Goal: Transaction & Acquisition: Obtain resource

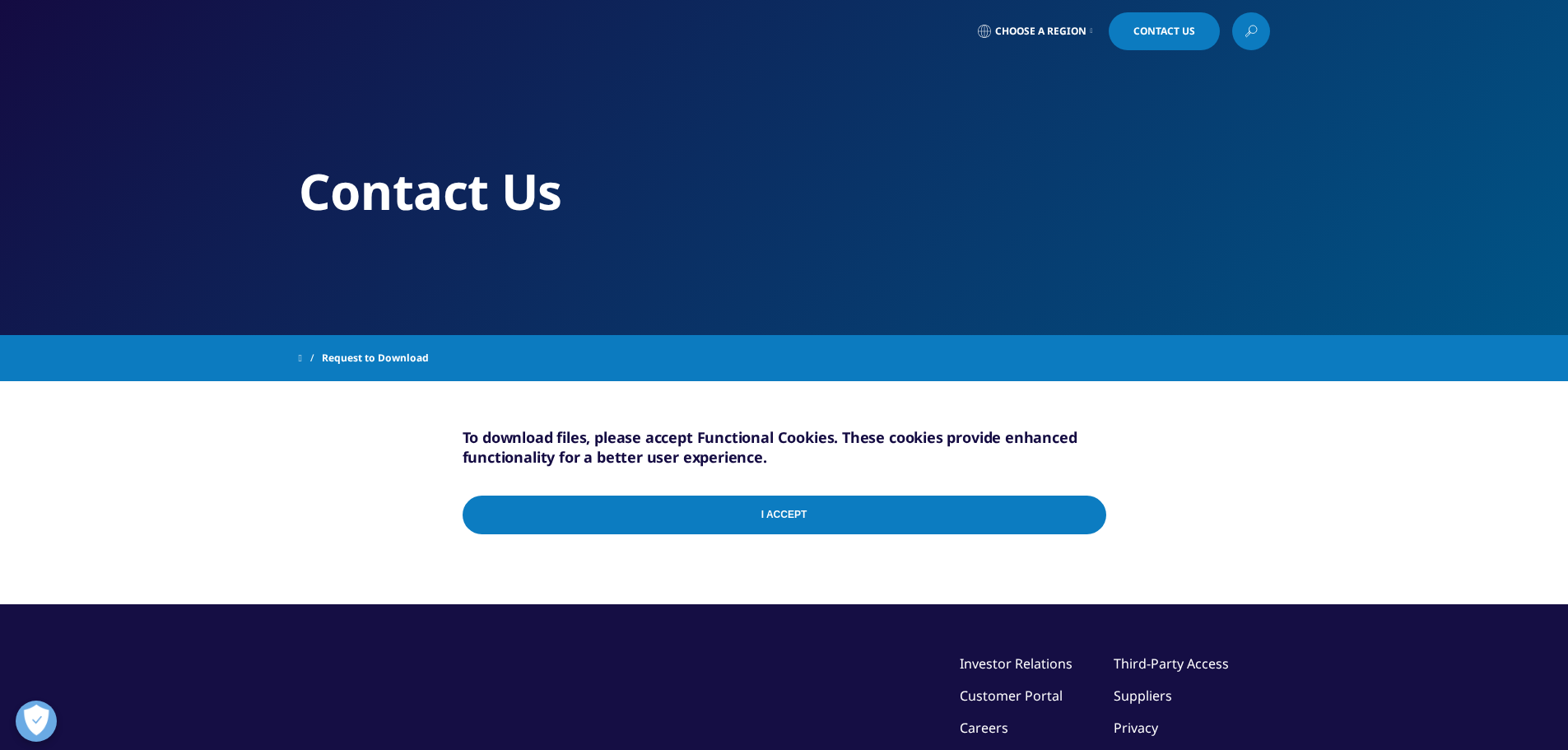
click at [936, 517] on input "I Accept" at bounding box center [784, 514] width 643 height 38
click at [483, 249] on div "Contact Us" at bounding box center [785, 167] width 972 height 335
click at [617, 493] on div "I Accept" at bounding box center [784, 518] width 643 height 79
click at [651, 523] on input "I Accept" at bounding box center [784, 514] width 643 height 38
click at [626, 522] on input "I Accept" at bounding box center [784, 514] width 643 height 38
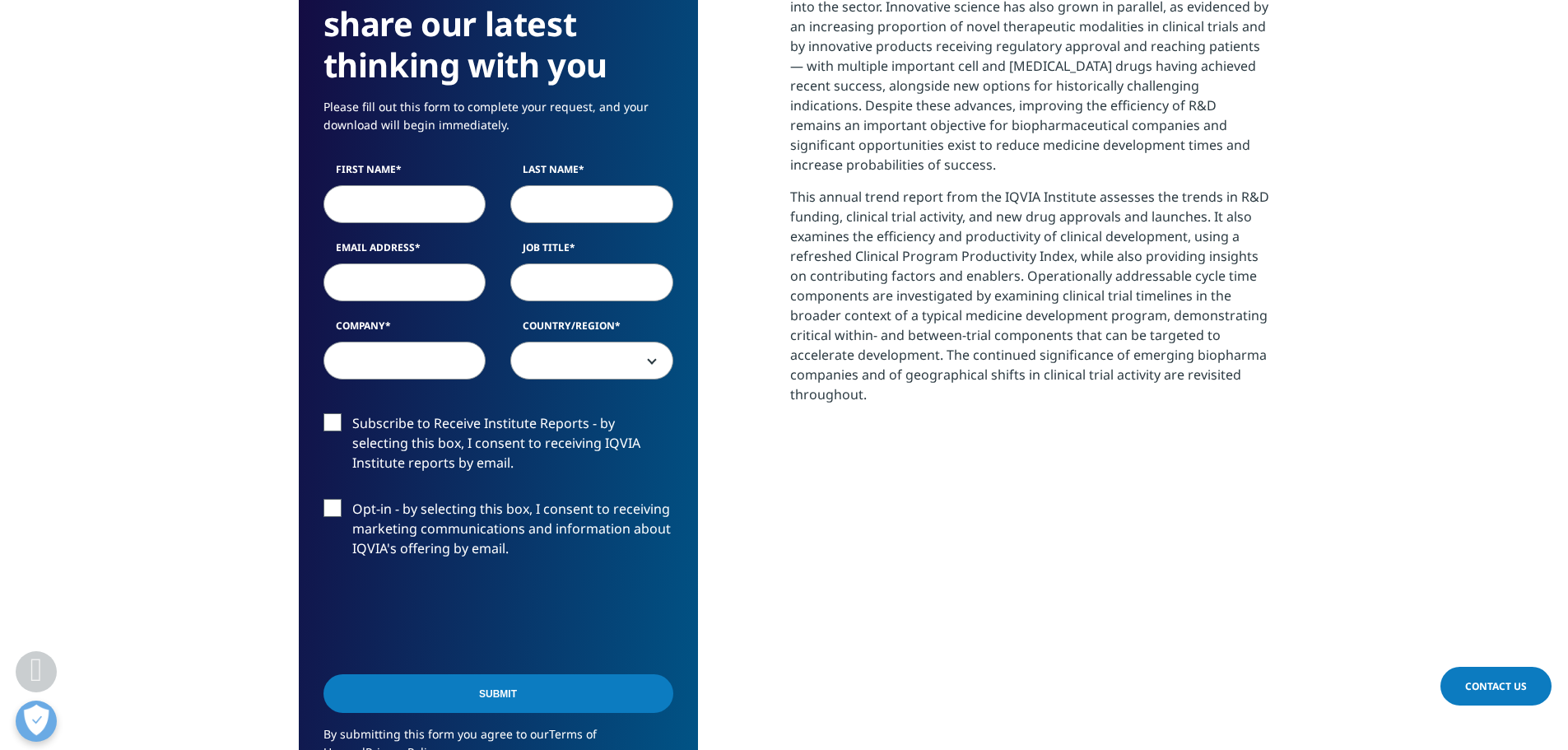
scroll to position [784, 0]
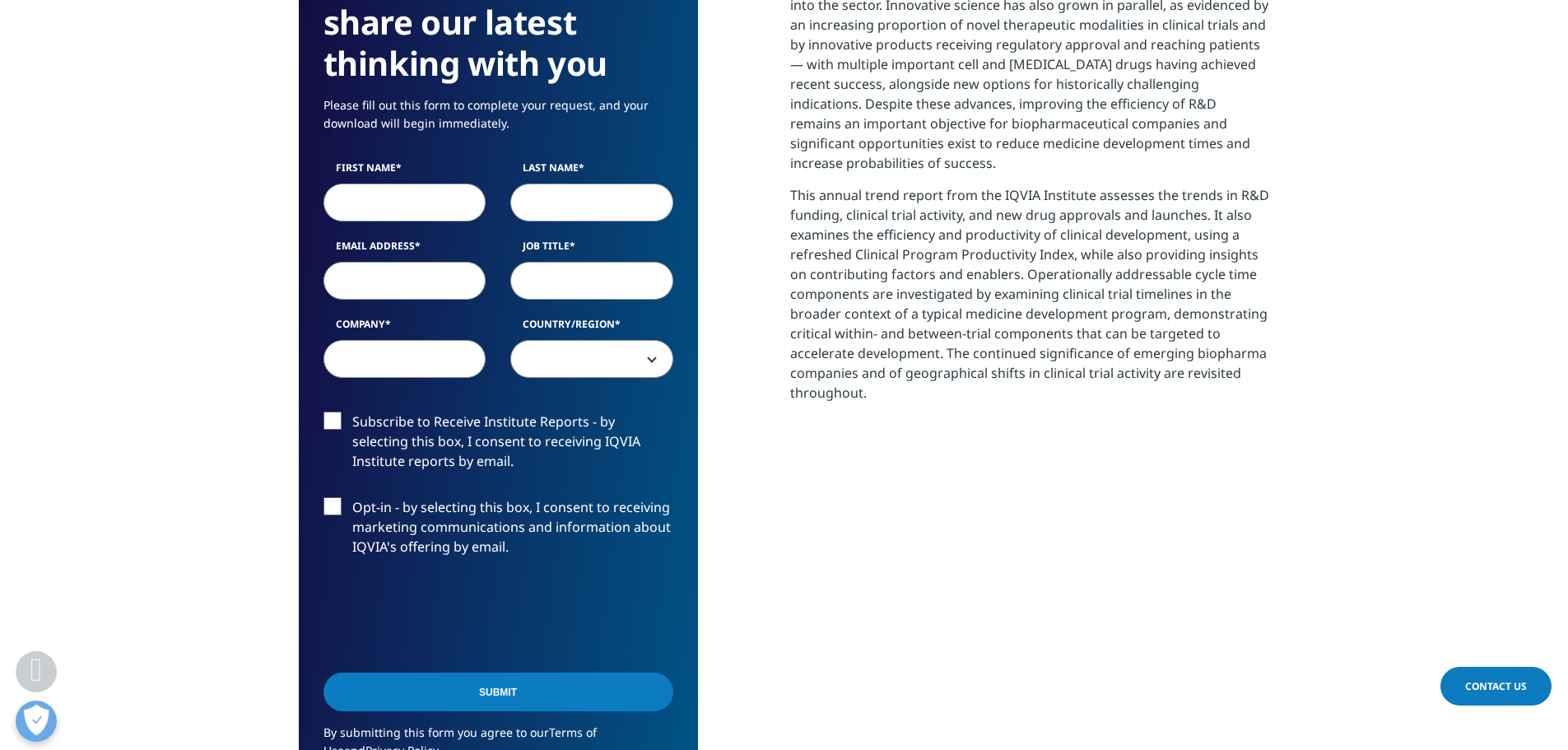
click at [408, 198] on input "First Name" at bounding box center [405, 202] width 163 height 38
type input "c"
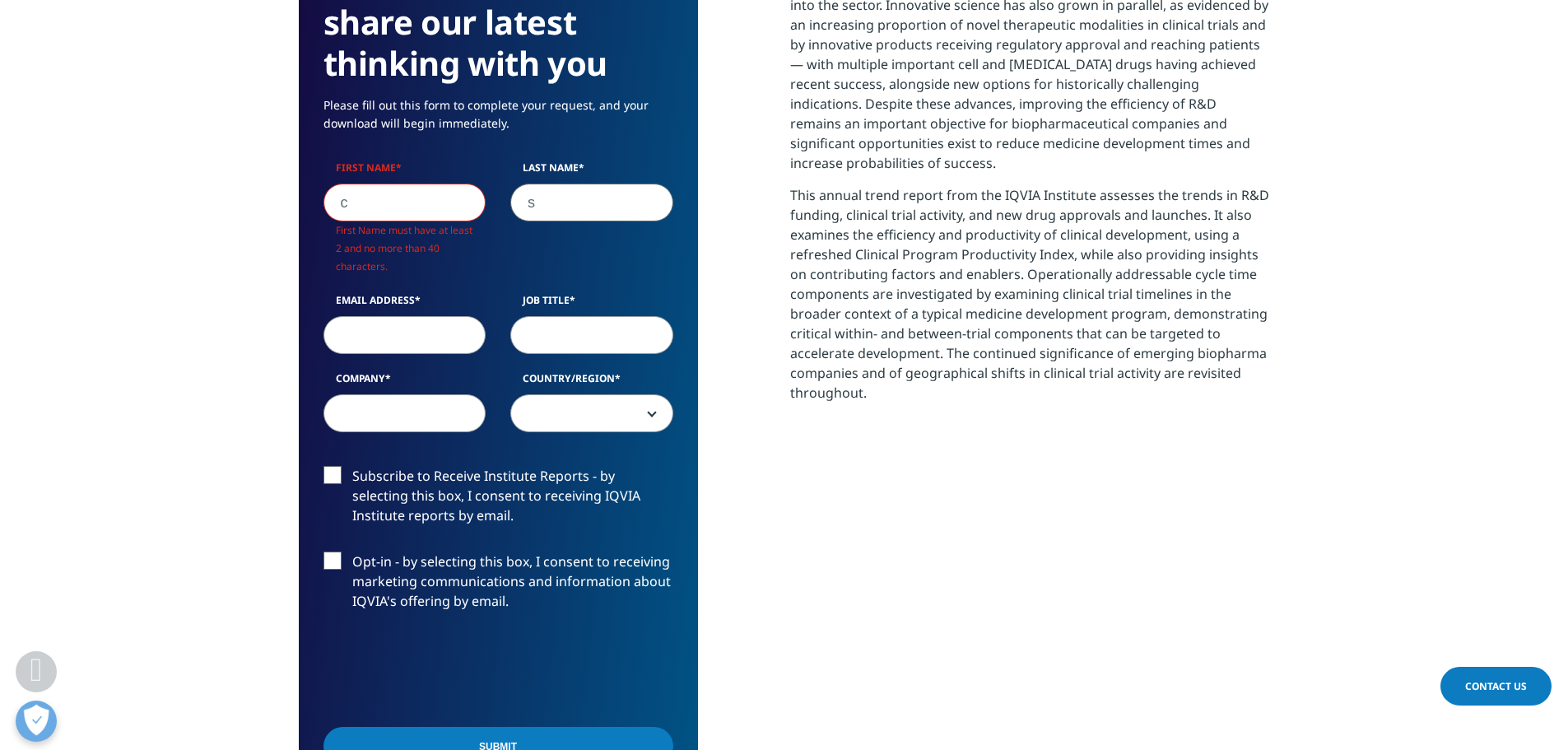
type input "s"
click at [408, 197] on input "c" at bounding box center [405, 202] width 163 height 38
type input "ch"
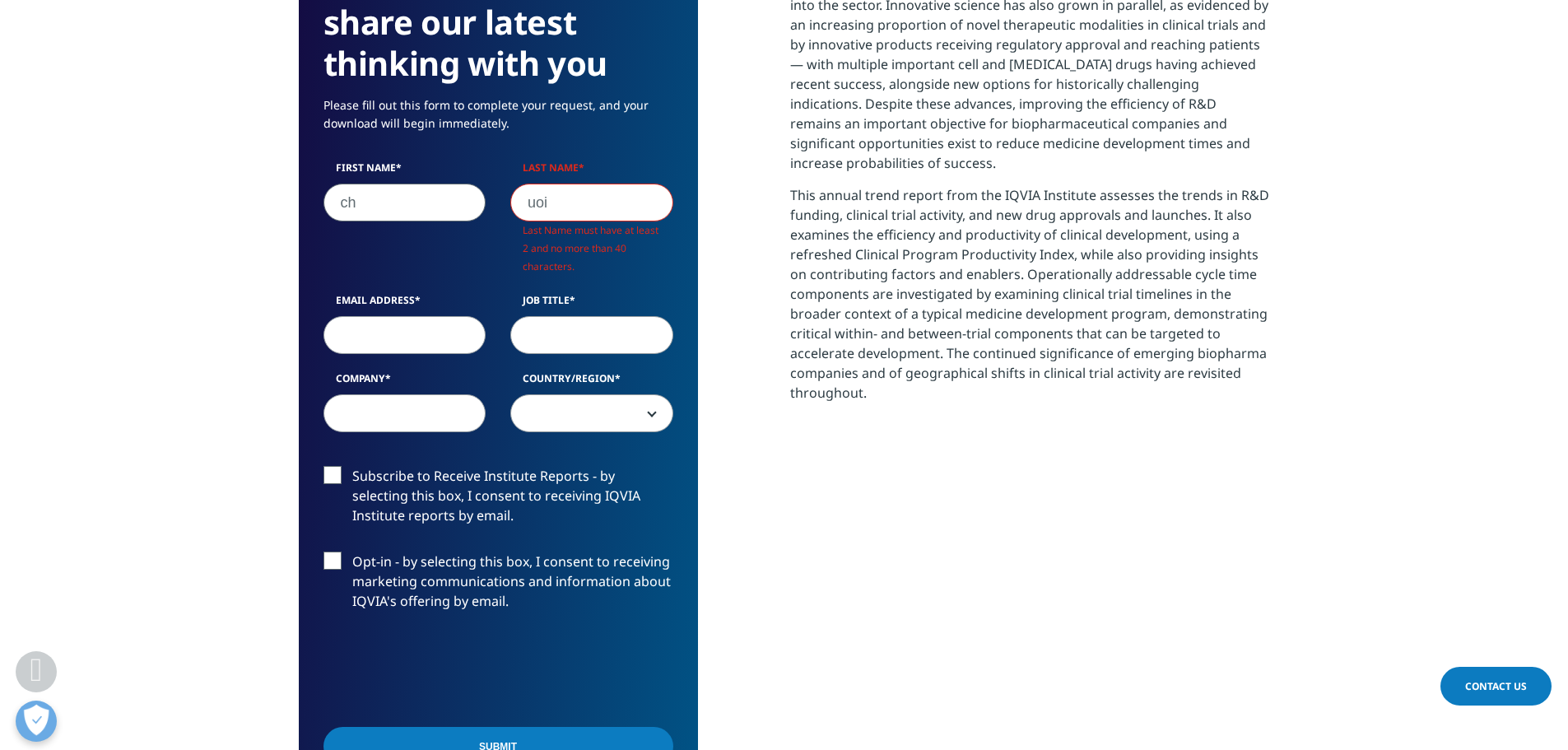
scroll to position [909, 972]
type input "uoi"
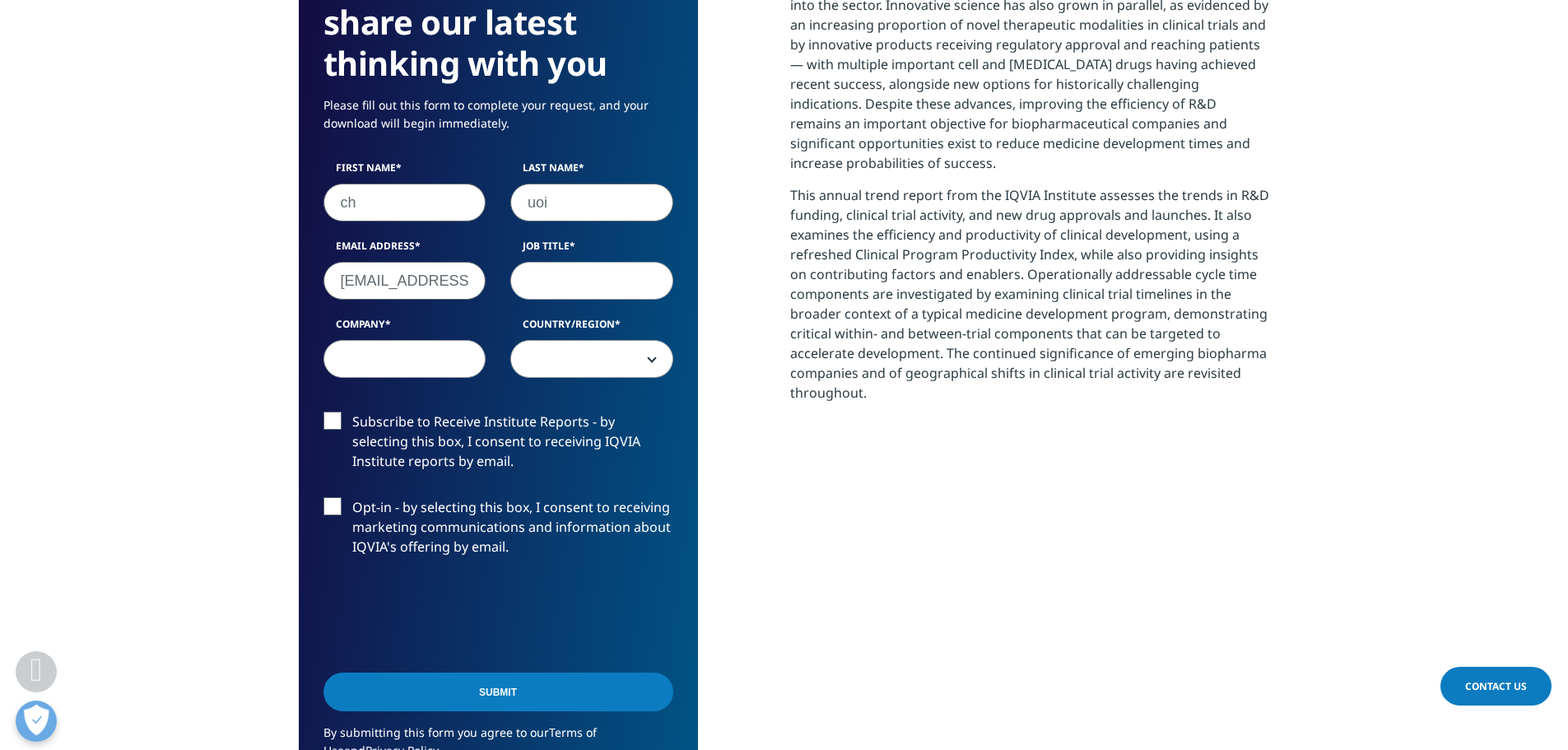
scroll to position [0, 18]
type input "csilvestre@maerr.com"
type input "analyst"
click at [400, 363] on input "Company" at bounding box center [405, 359] width 163 height 38
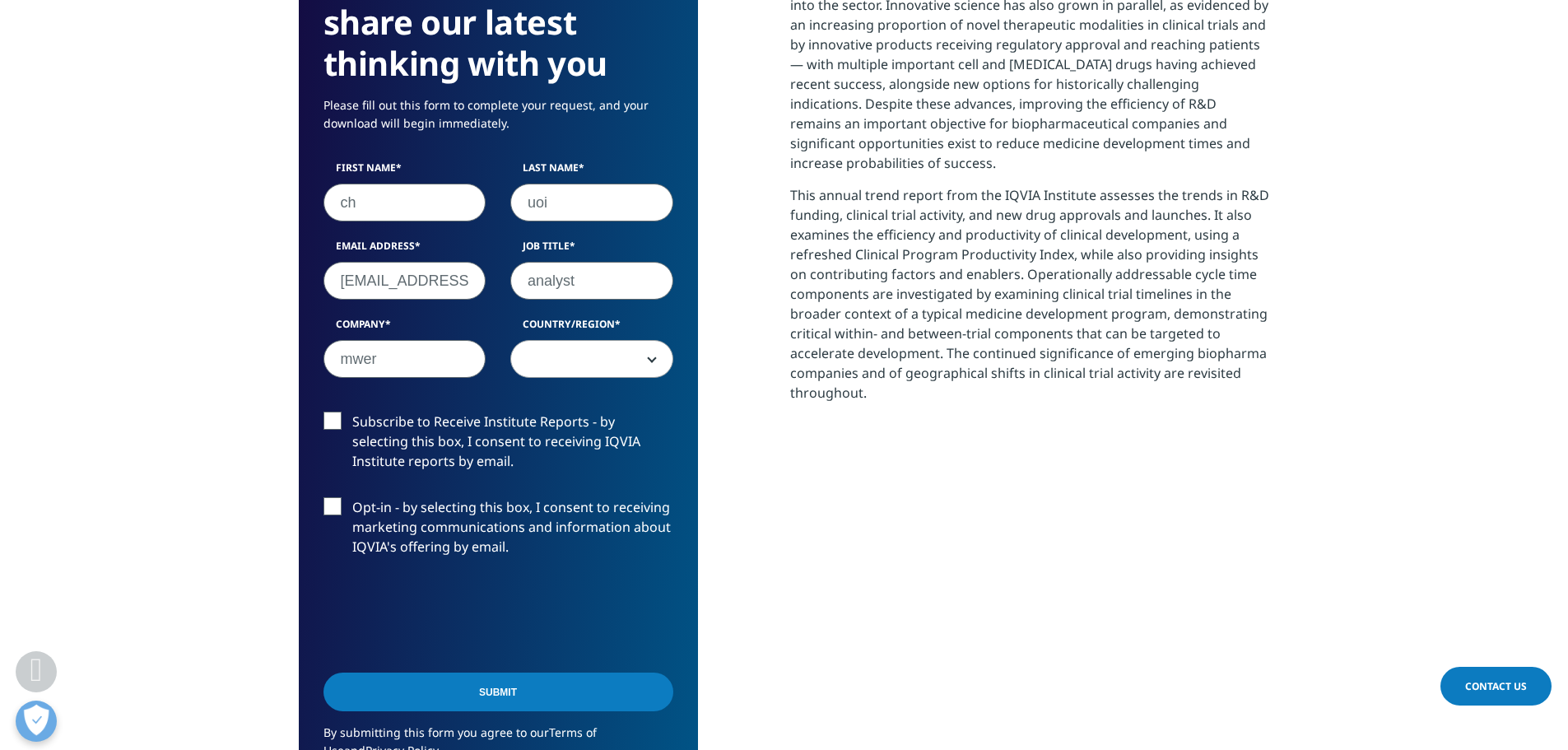
type input "mwer"
click at [554, 354] on span at bounding box center [592, 359] width 161 height 38
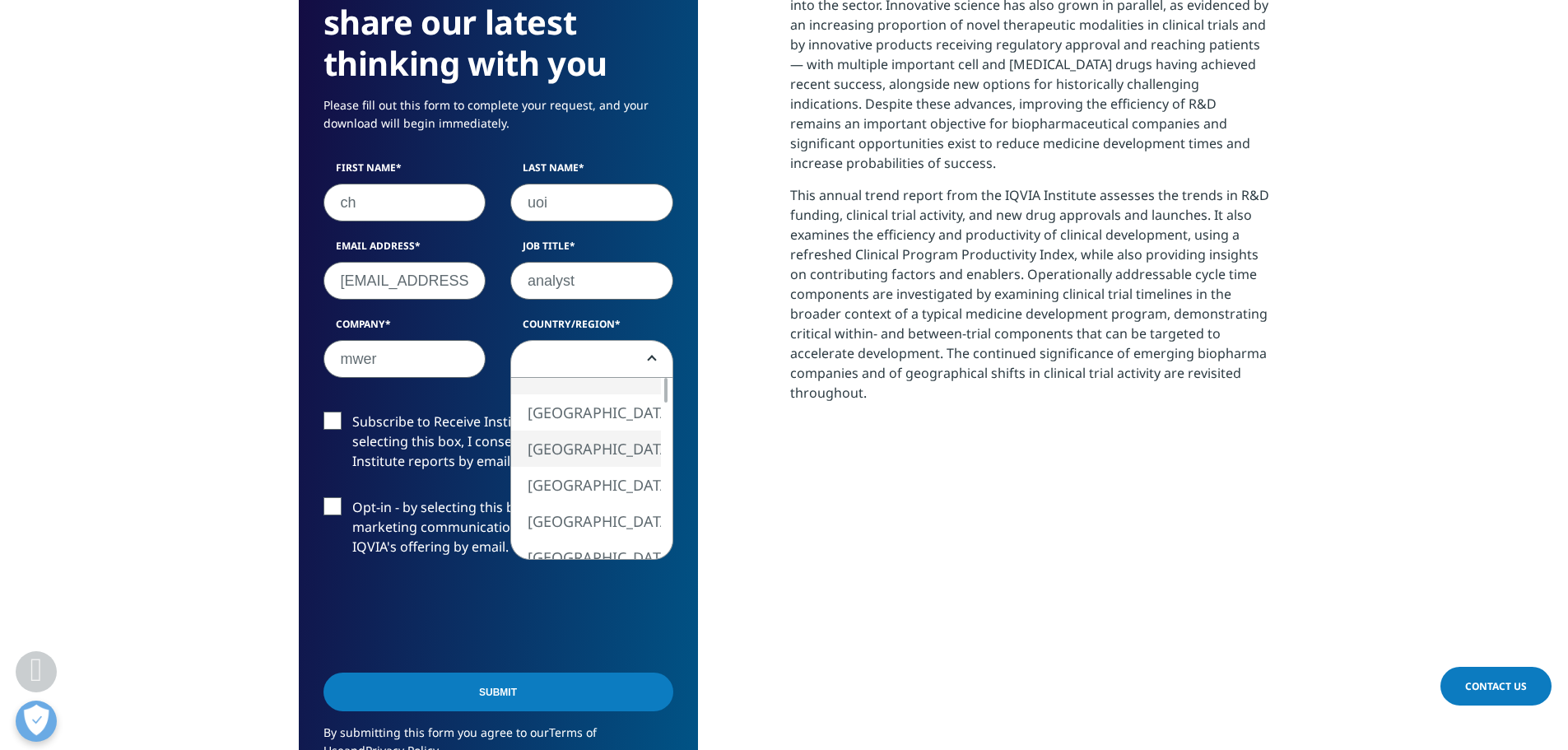
select select "[GEOGRAPHIC_DATA]"
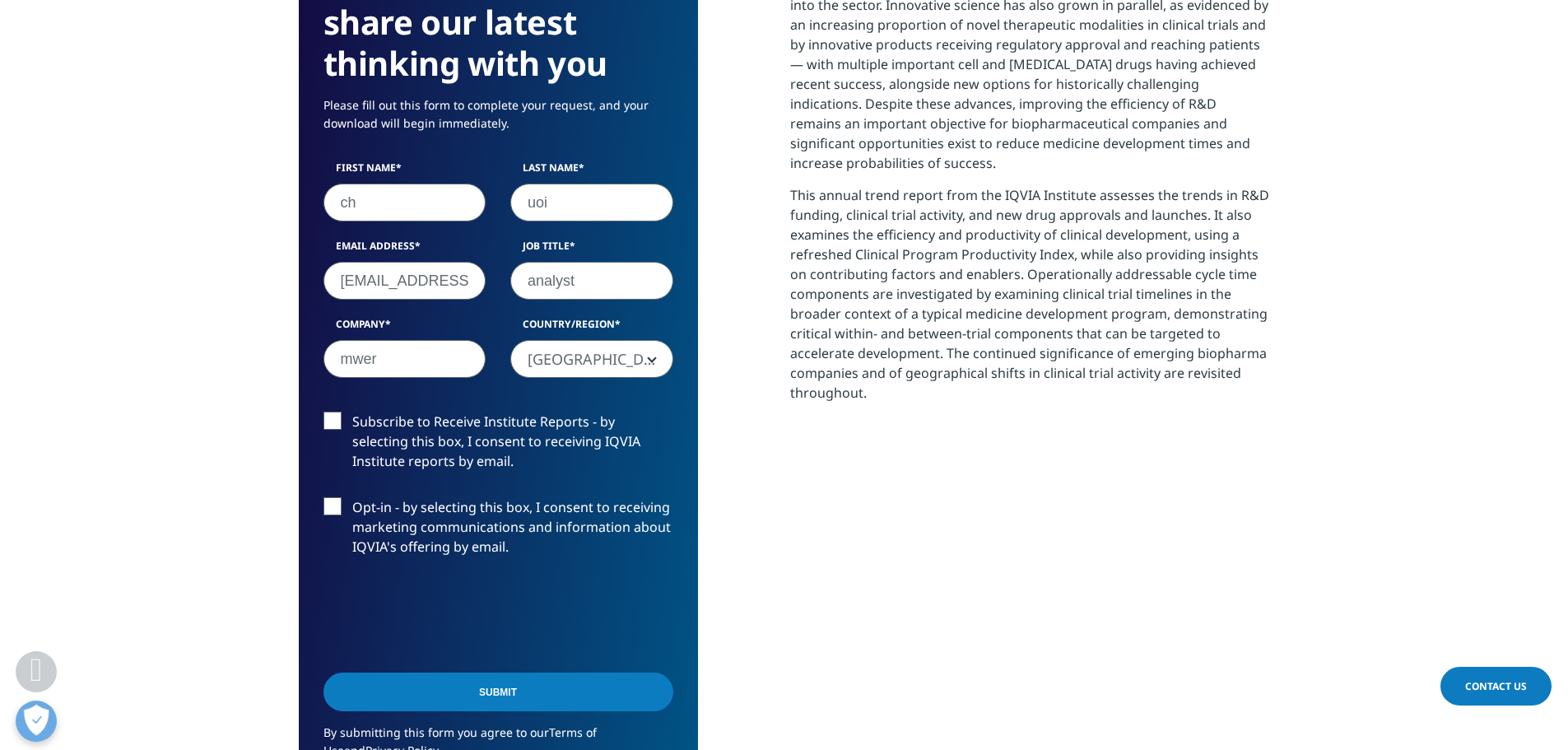
click at [585, 681] on input "Submit" at bounding box center [498, 691] width 350 height 38
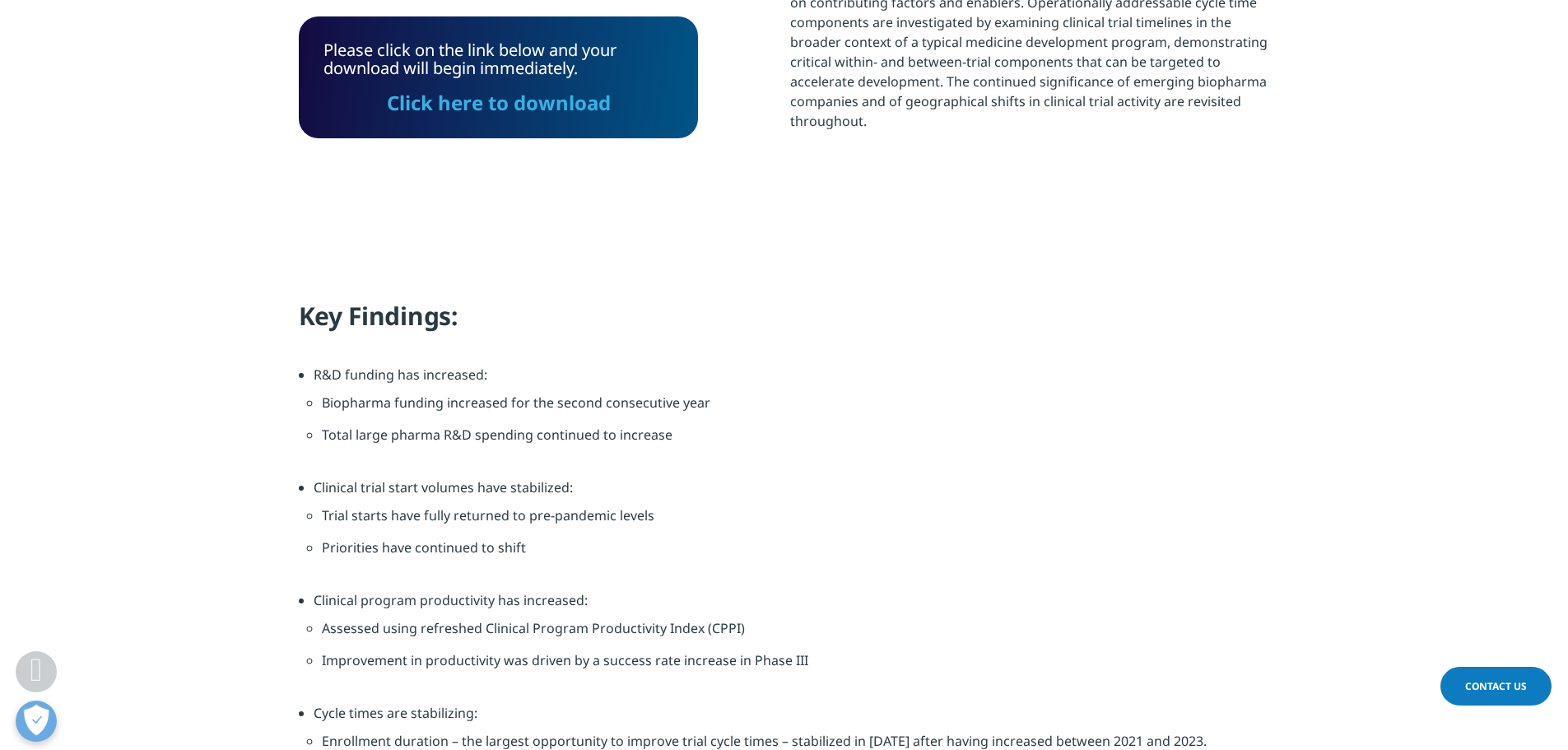
scroll to position [1005, 0]
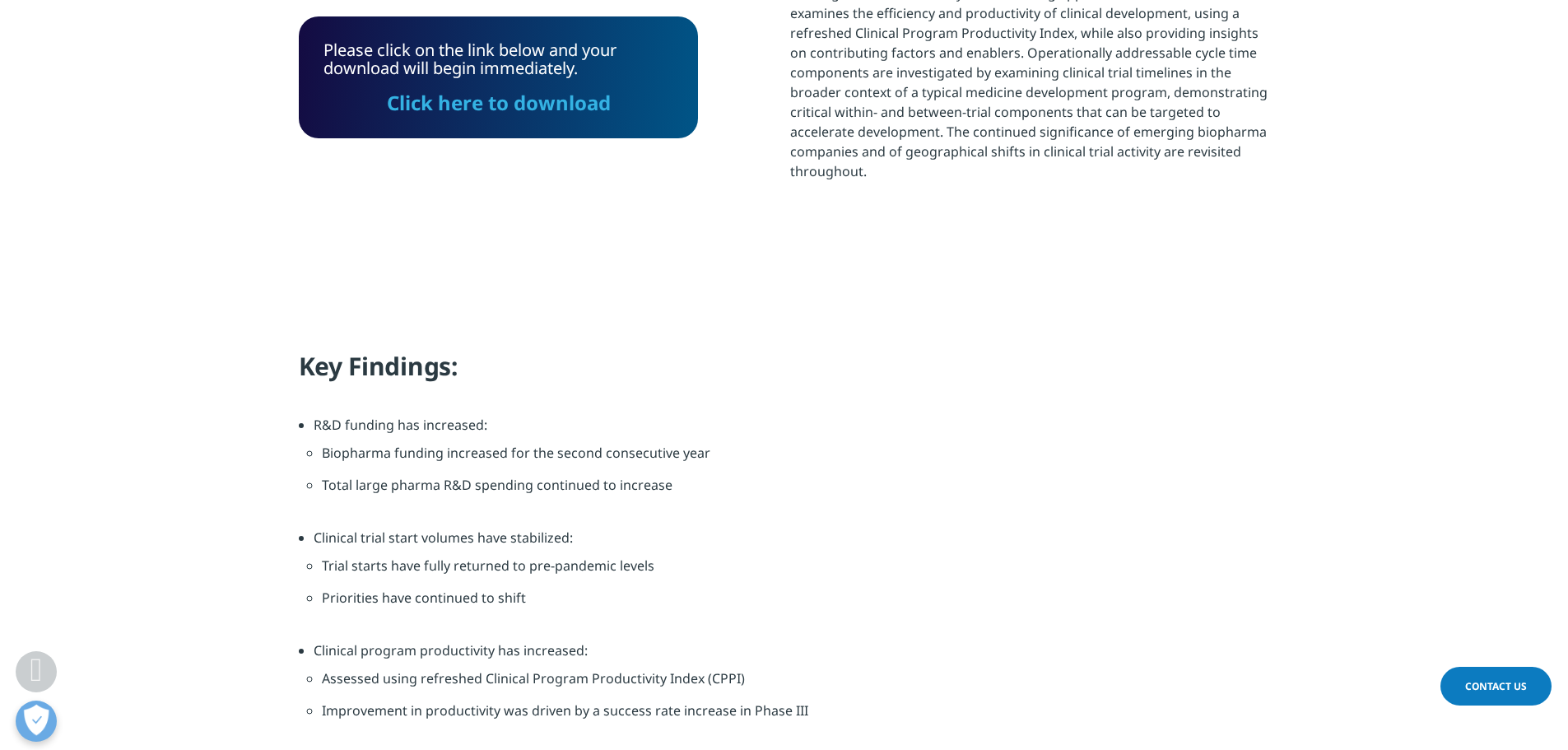
click at [503, 109] on link "Click here to download" at bounding box center [499, 102] width 224 height 28
